Goal: Navigation & Orientation: Find specific page/section

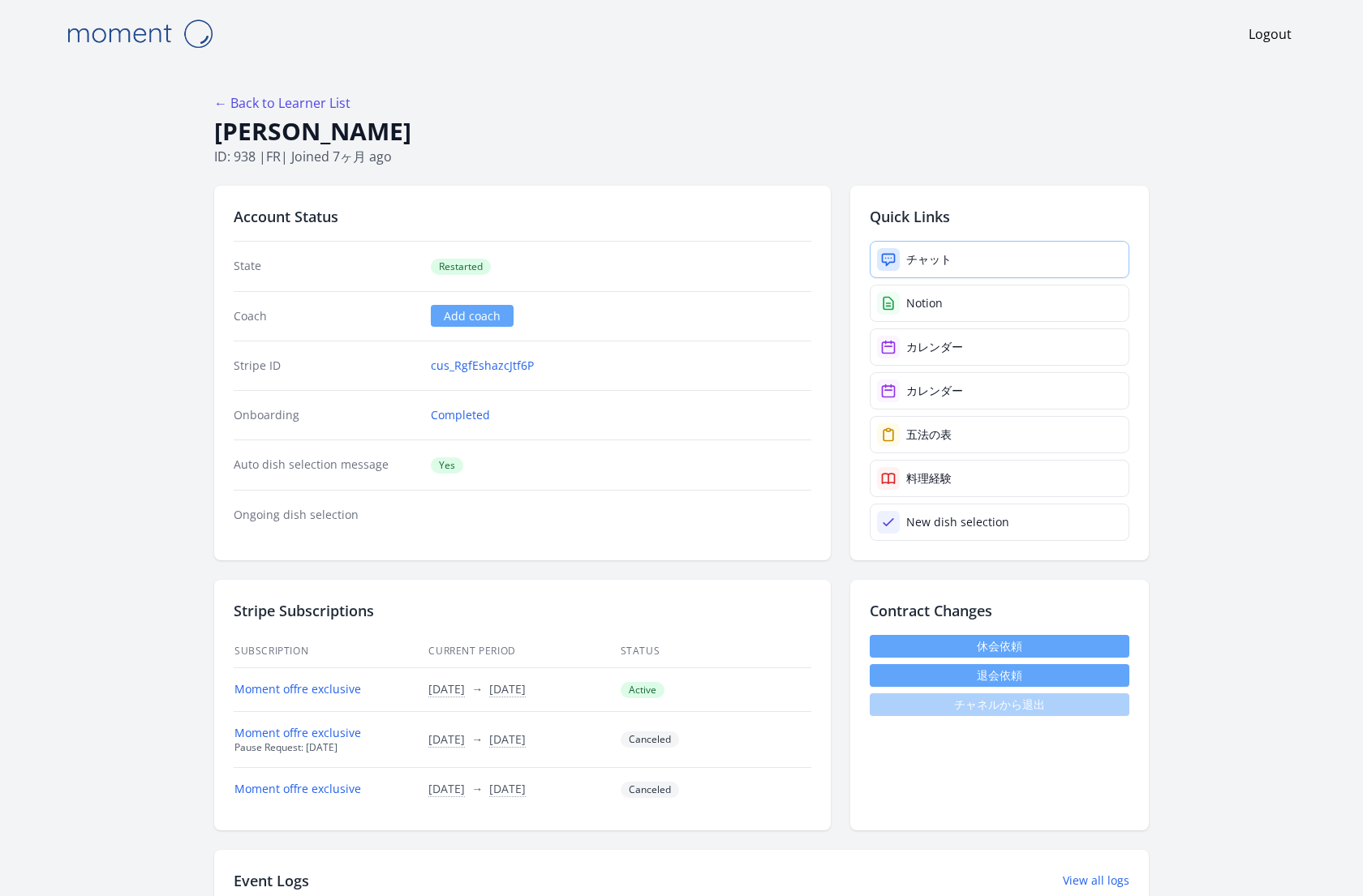
click at [921, 258] on div "チャット" at bounding box center [928, 259] width 45 height 16
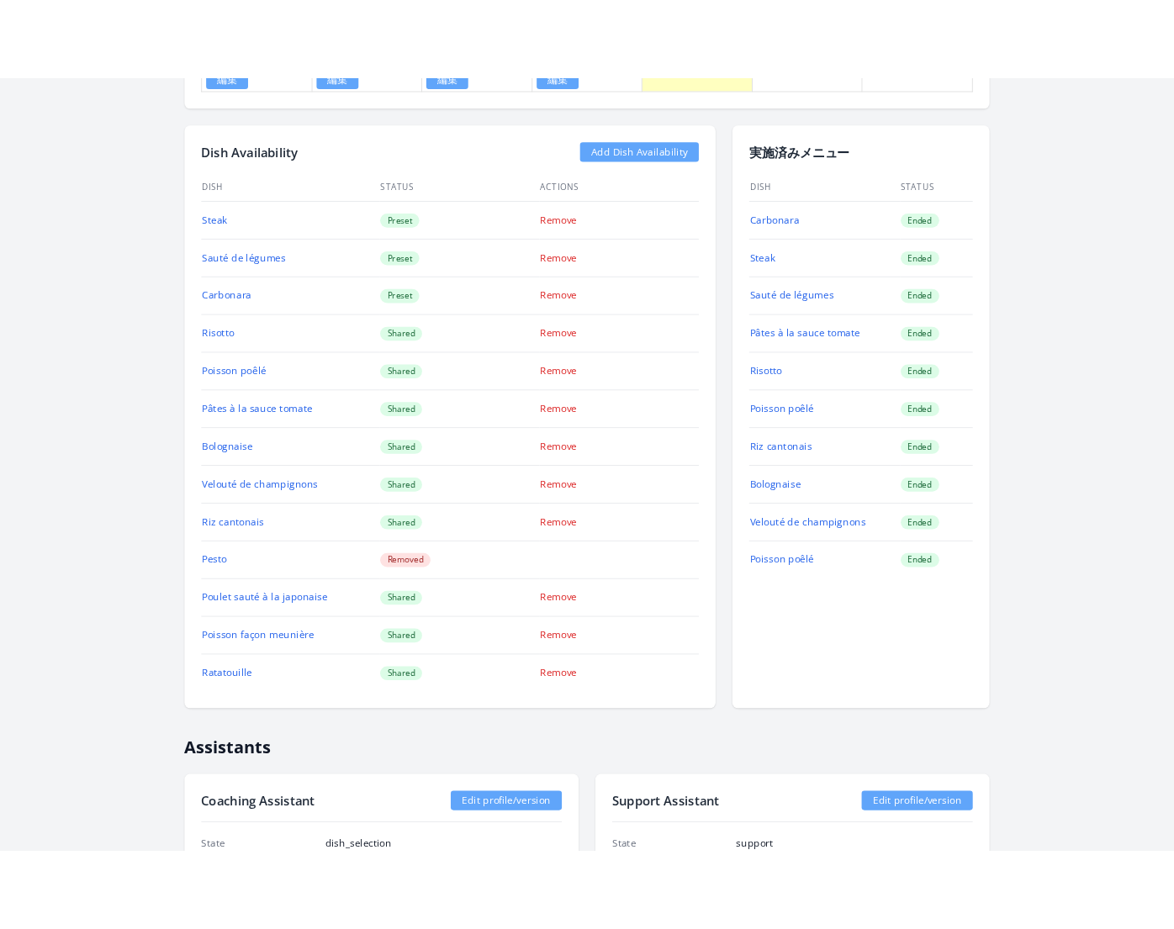
scroll to position [1952, 0]
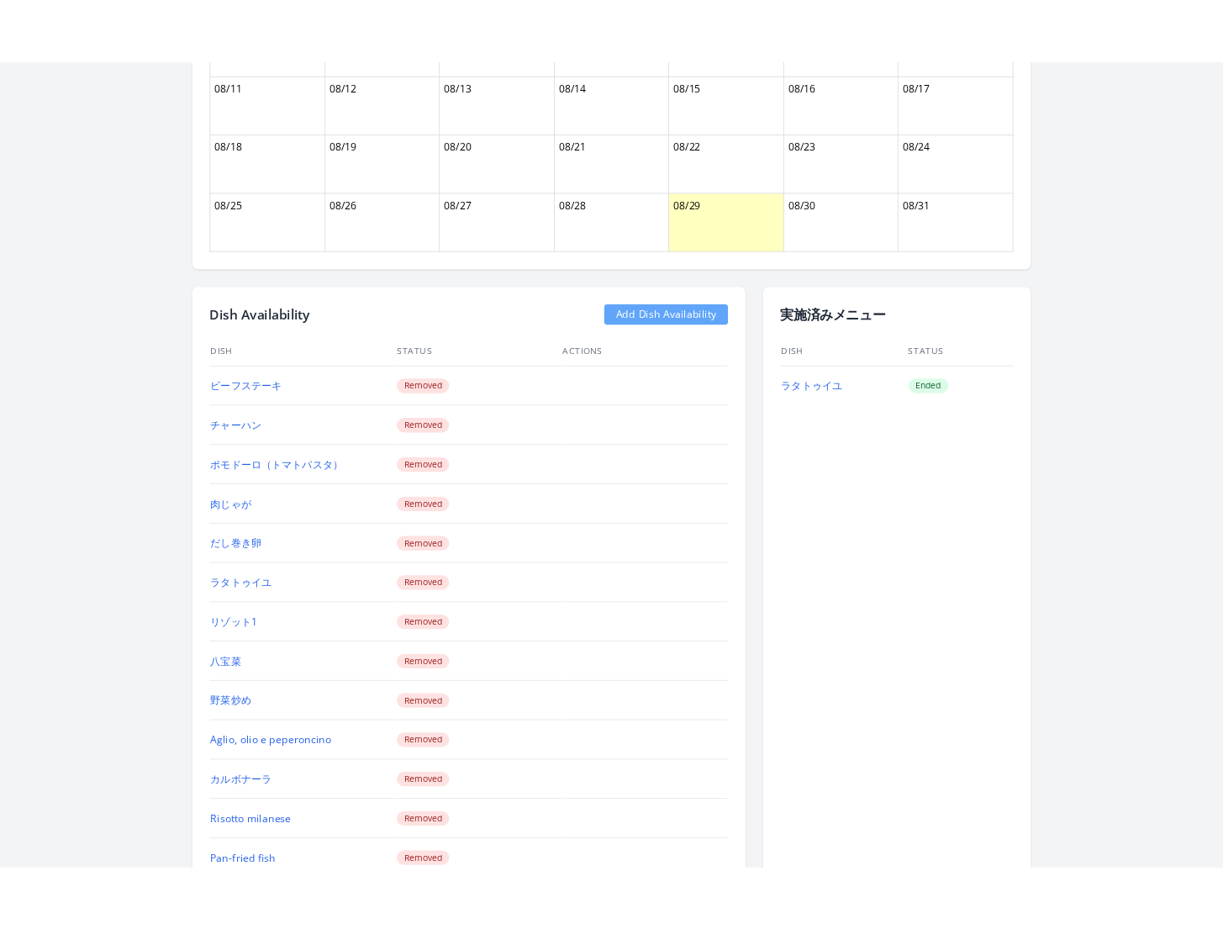
scroll to position [1422, 0]
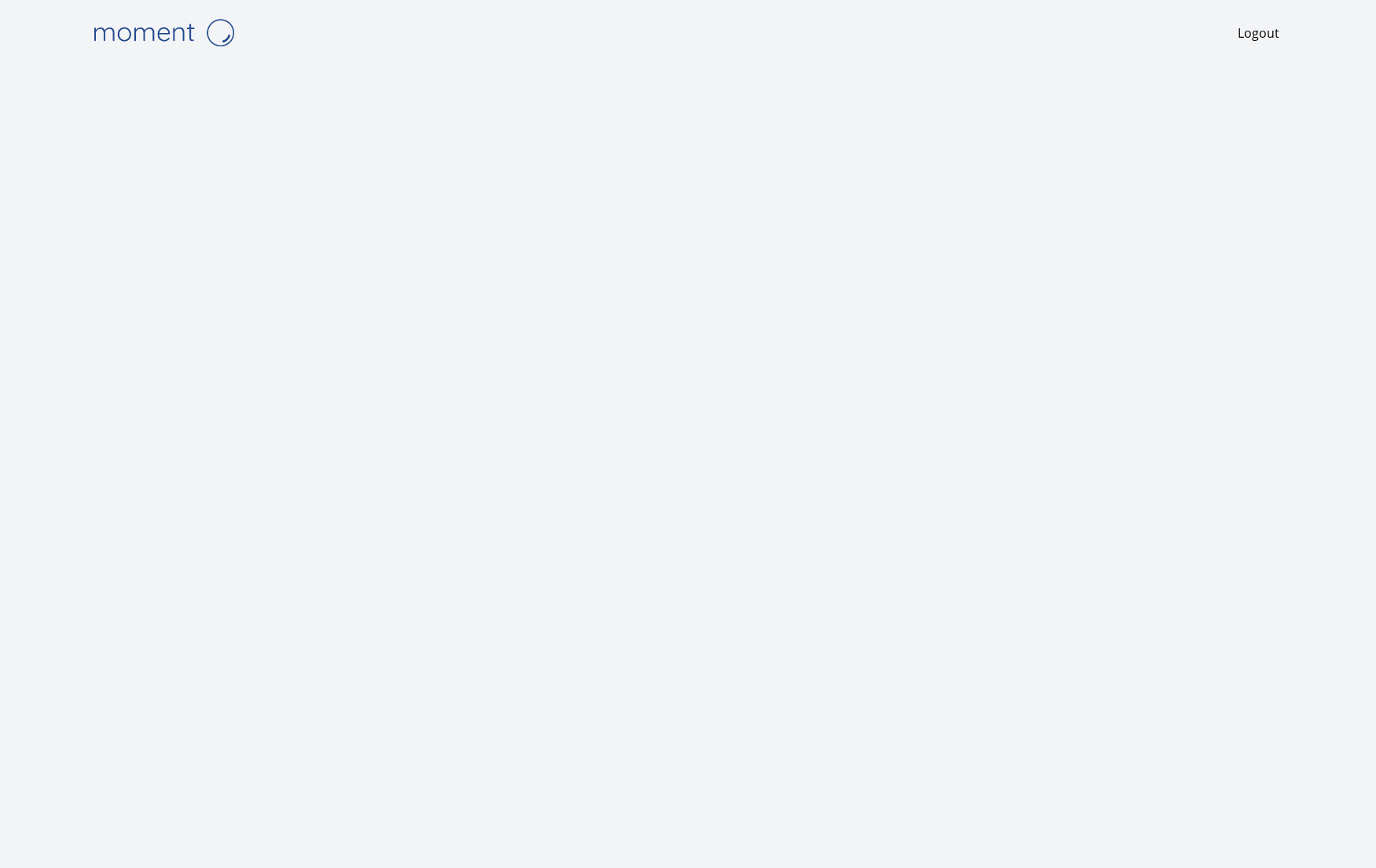
click at [166, 38] on img at bounding box center [164, 32] width 157 height 40
click at [160, 33] on img at bounding box center [164, 32] width 157 height 40
click at [188, 24] on img at bounding box center [164, 32] width 157 height 40
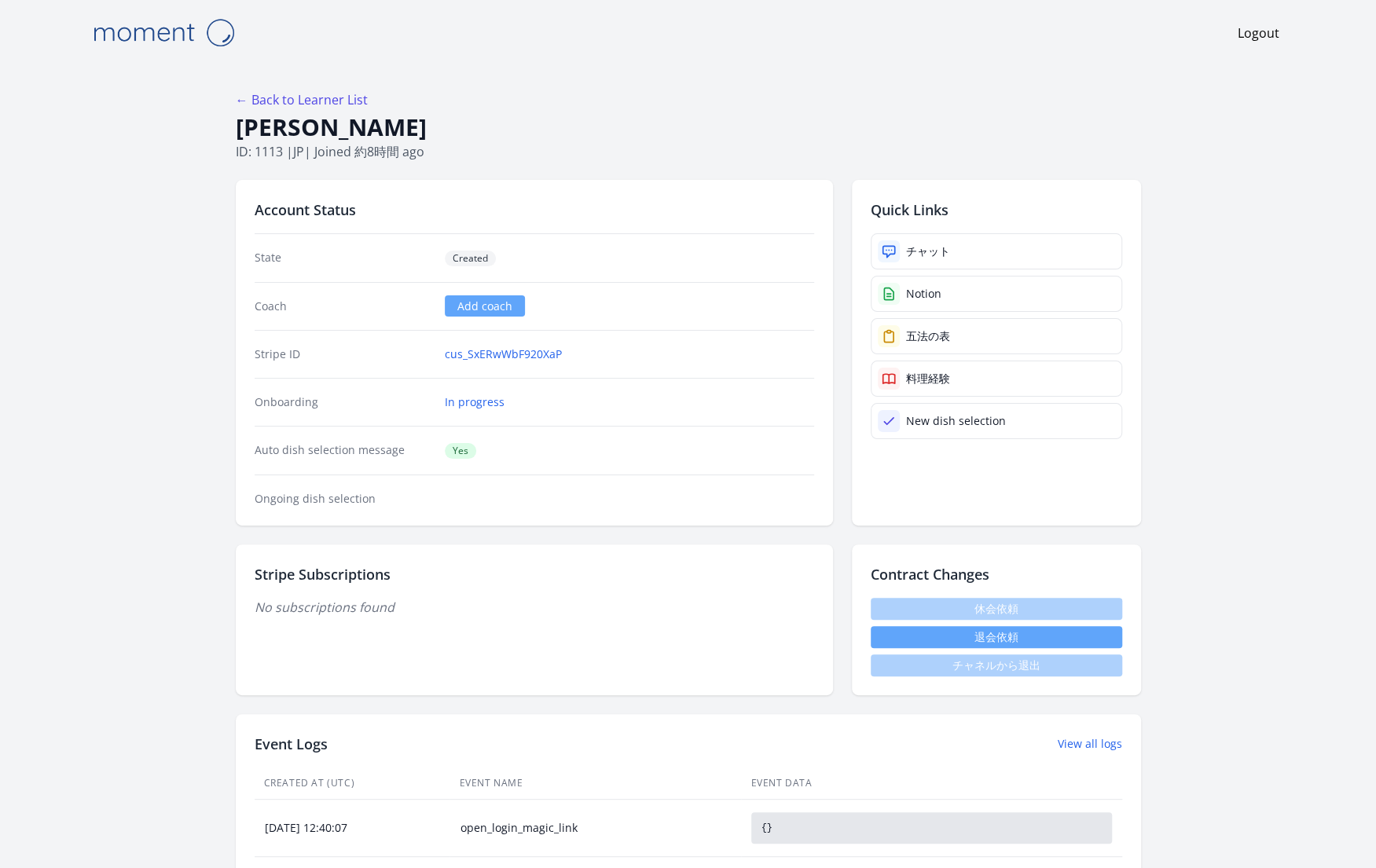
click at [146, 33] on img at bounding box center [164, 32] width 157 height 40
